Goal: Task Accomplishment & Management: Manage account settings

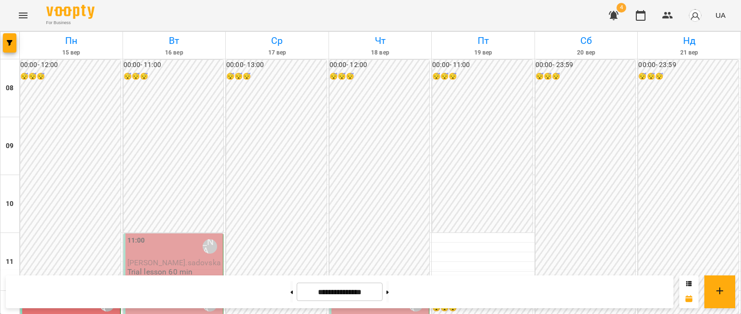
scroll to position [145, 0]
click at [179, 258] on span "[PERSON_NAME].sadovska" at bounding box center [174, 262] width 94 height 9
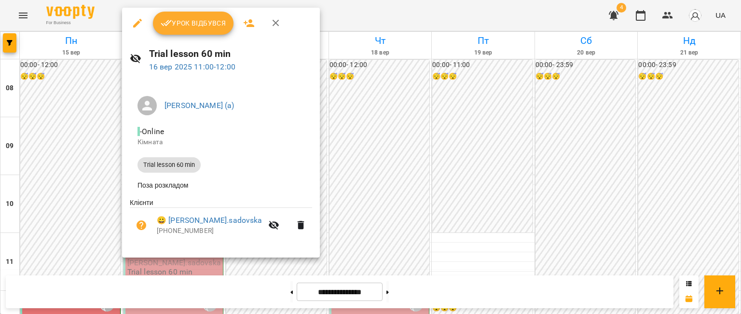
click at [195, 25] on span "Урок відбувся" at bounding box center [194, 23] width 66 height 12
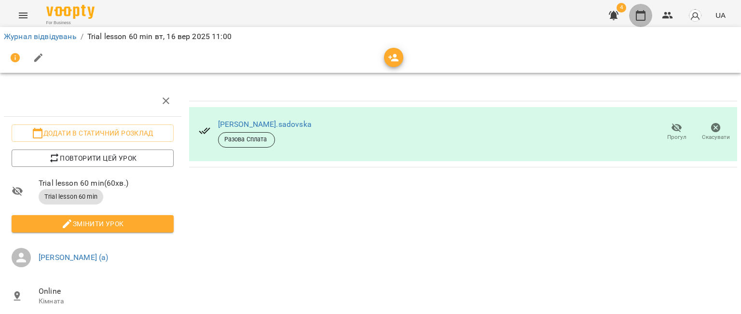
click at [648, 17] on button "button" at bounding box center [640, 15] width 23 height 23
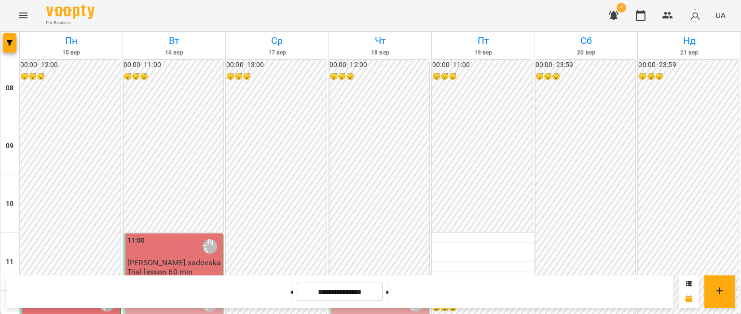
scroll to position [193, 0]
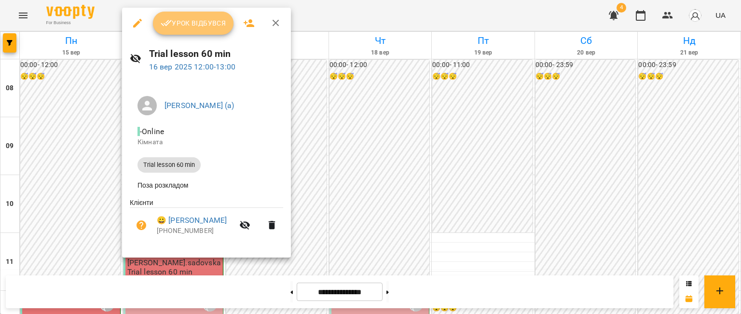
click at [211, 27] on span "Урок відбувся" at bounding box center [194, 23] width 66 height 12
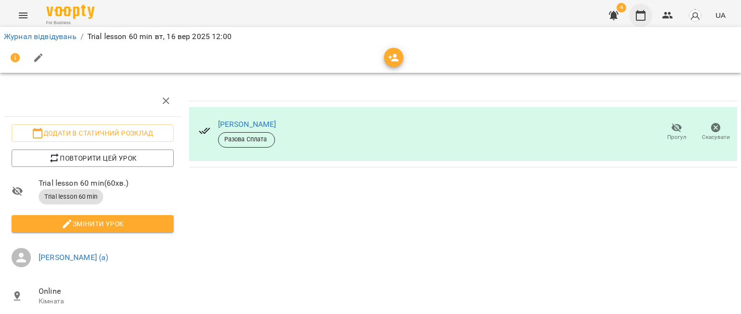
click at [639, 20] on icon "button" at bounding box center [641, 15] width 10 height 11
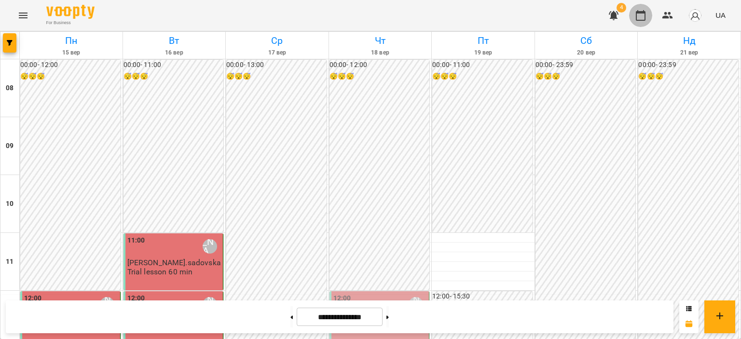
scroll to position [197, 0]
click at [369, 314] on span "[PERSON_NAME]" at bounding box center [362, 320] width 58 height 9
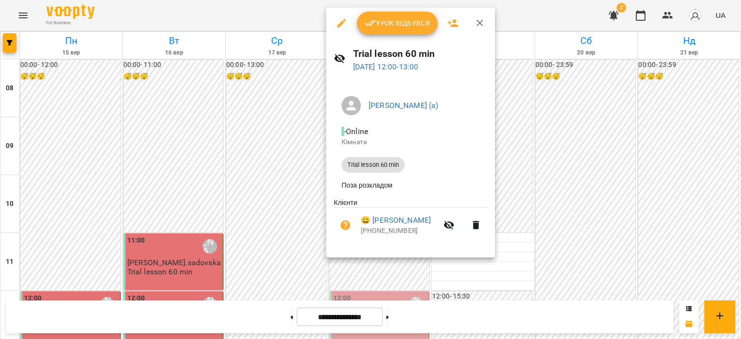
drag, startPoint x: 374, startPoint y: 212, endPoint x: 435, endPoint y: 218, distance: 60.5
click at [435, 217] on li "😀 [PERSON_NAME] [PHONE_NUMBER]" at bounding box center [410, 225] width 153 height 34
copy link "[PERSON_NAME]"
click at [473, 22] on button "button" at bounding box center [480, 23] width 23 height 23
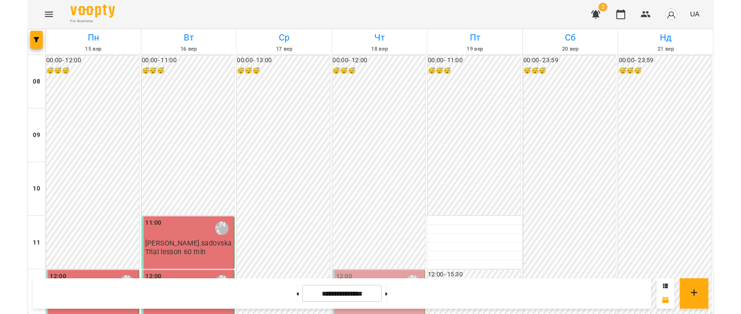
scroll to position [386, 0]
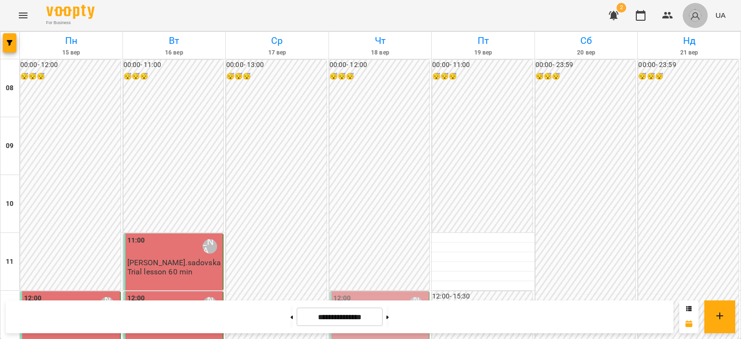
click at [705, 12] on button "button" at bounding box center [695, 15] width 25 height 25
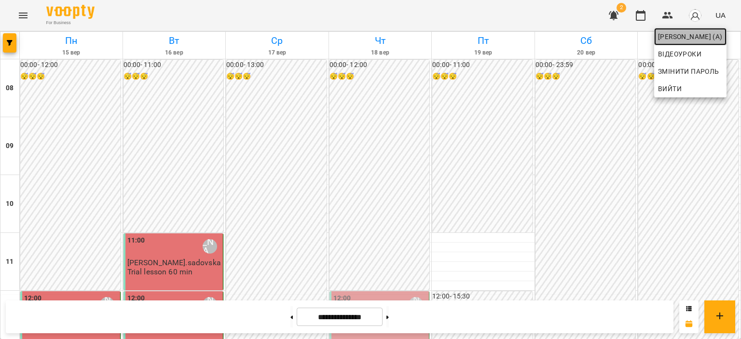
click at [670, 42] on span "[PERSON_NAME] (а)" at bounding box center [690, 37] width 65 height 12
